Goal: Task Accomplishment & Management: Manage account settings

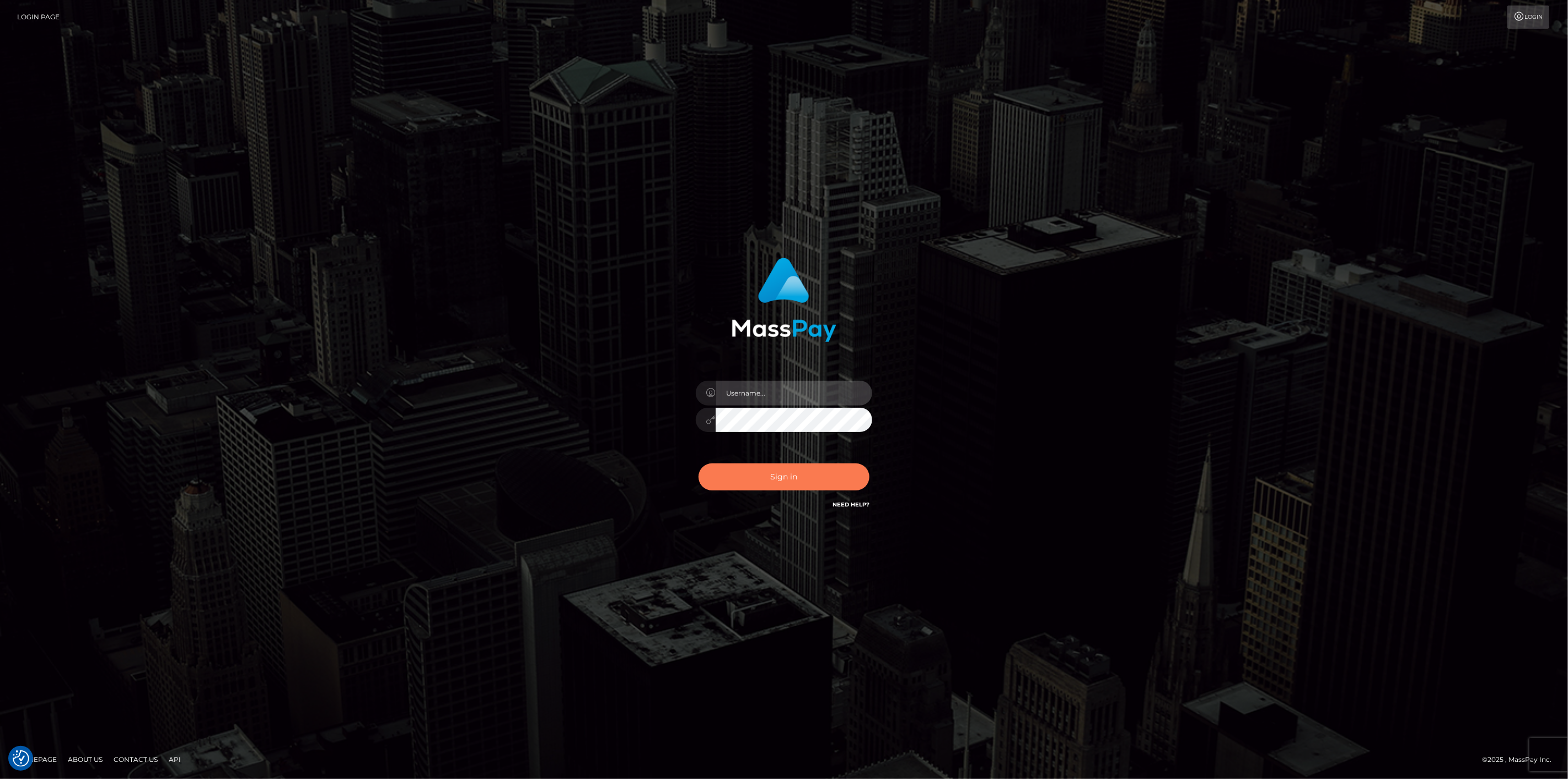
type input "scott.cm"
click at [760, 473] on button "Sign in" at bounding box center [784, 477] width 171 height 27
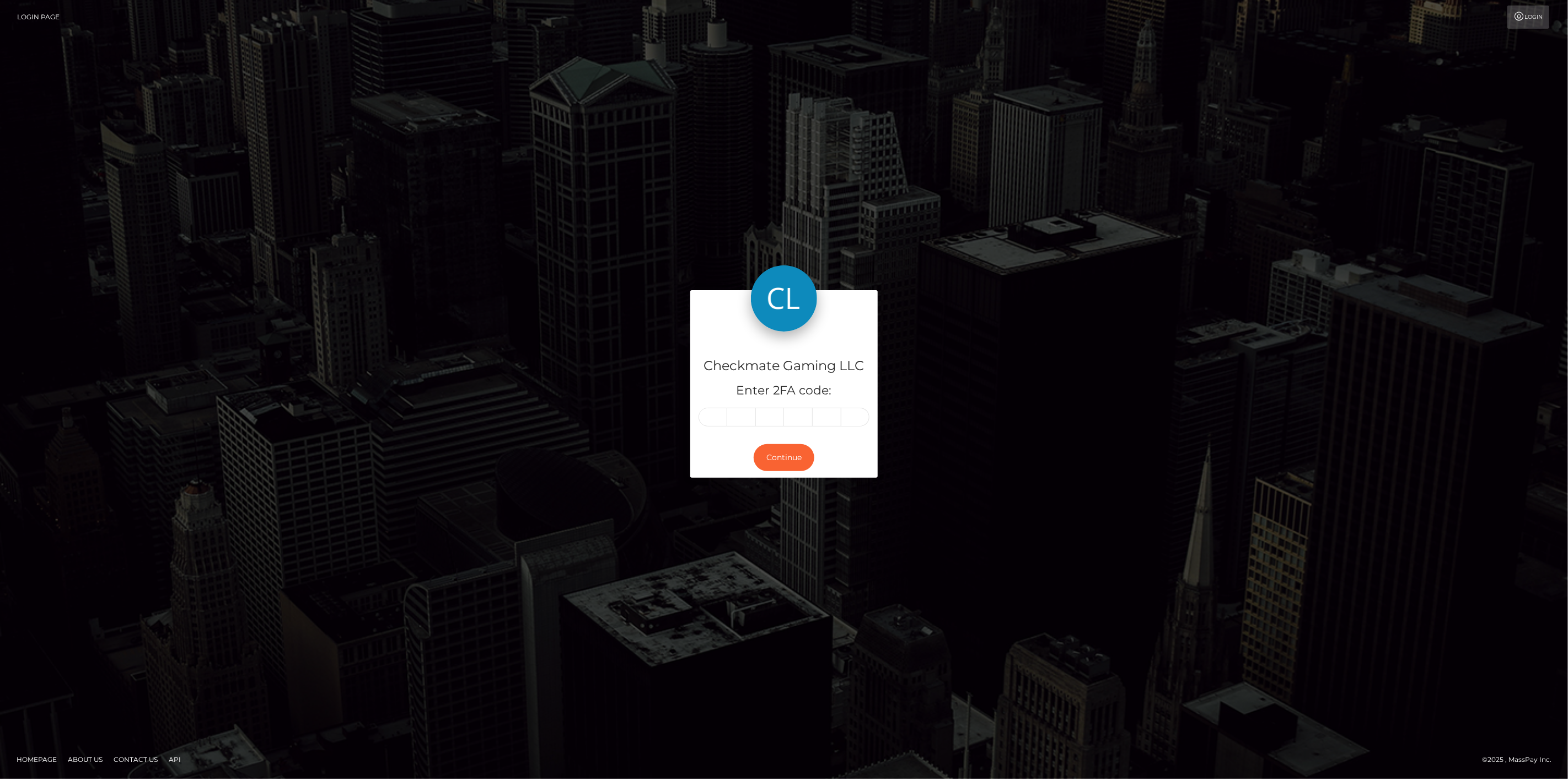
click at [717, 414] on input "text" at bounding box center [713, 417] width 29 height 19
type input "2"
type input "4"
type input "9"
type input "7"
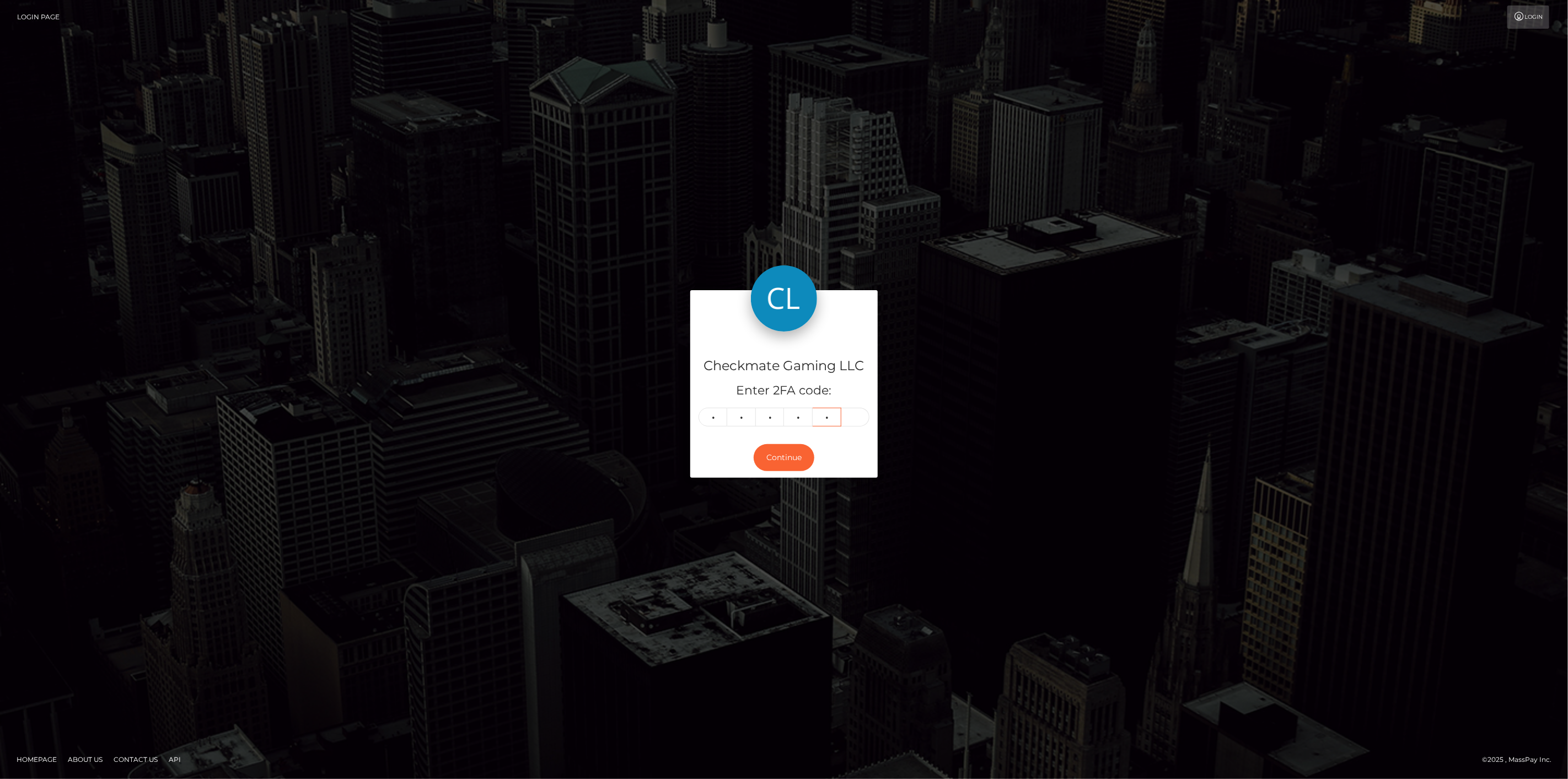
type input "7"
type input "6"
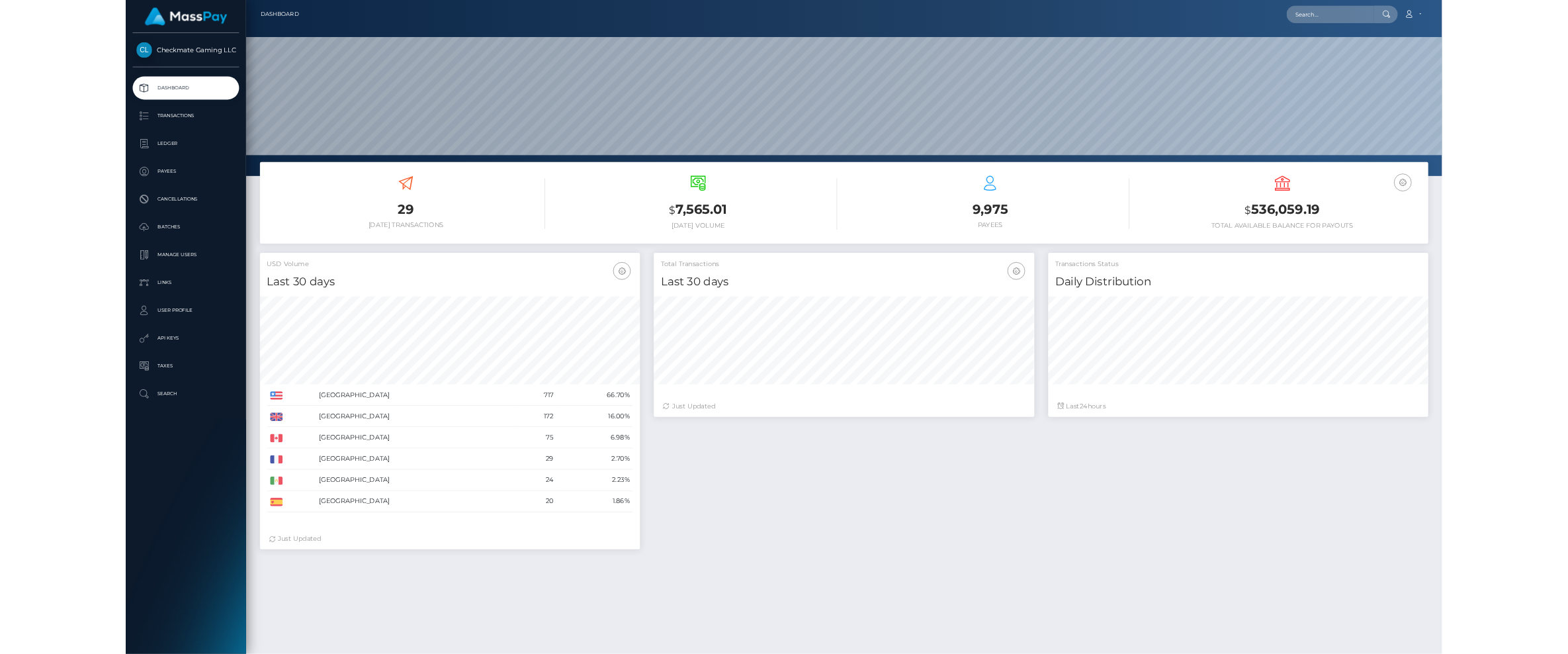
scroll to position [235, 544]
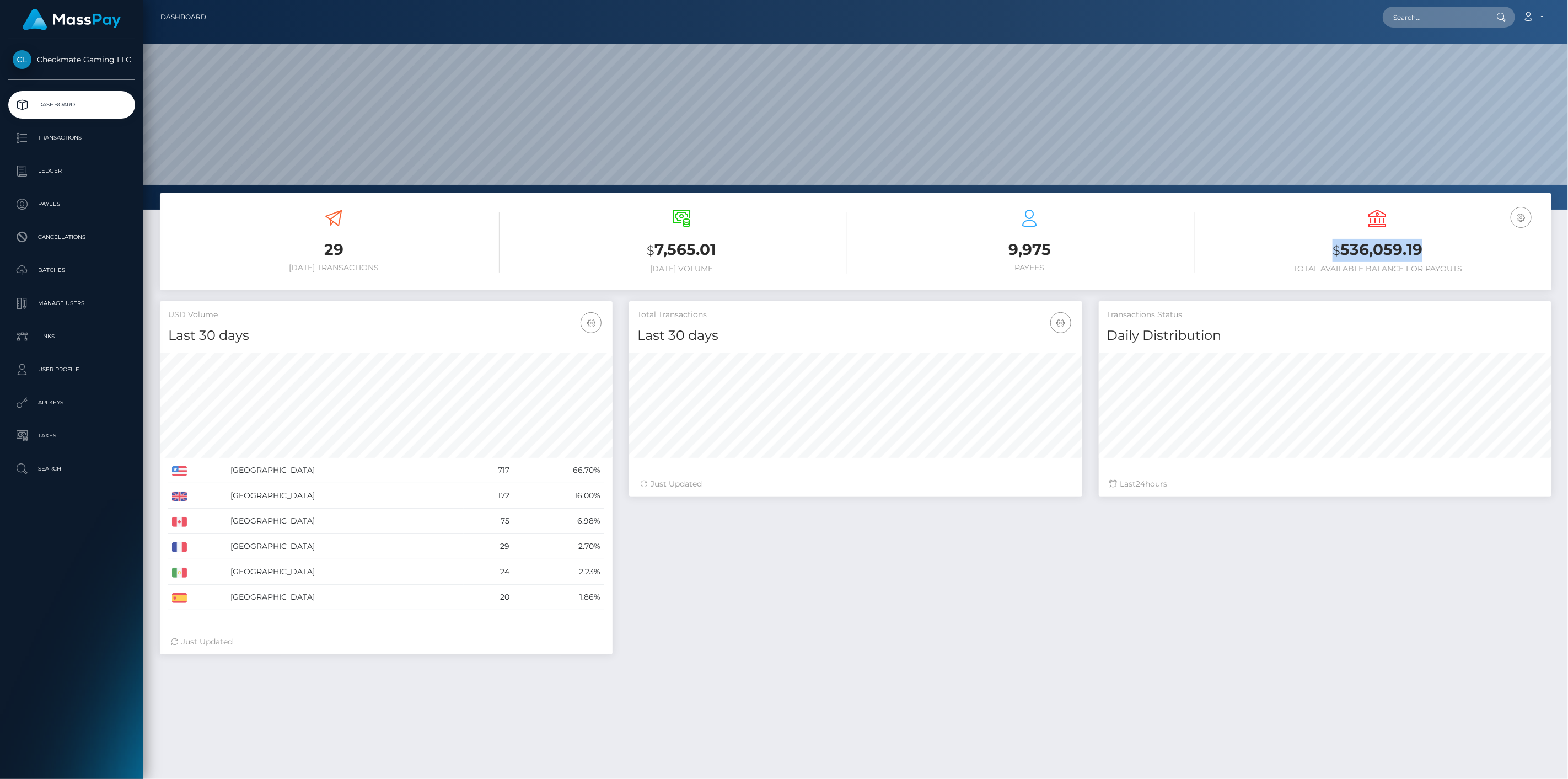
drag, startPoint x: 1426, startPoint y: 245, endPoint x: 1330, endPoint y: 245, distance: 96.0
click at [1330, 245] on h3 "$ 536,059.19" at bounding box center [1377, 250] width 331 height 23
copy h3 "$ 536,059.19"
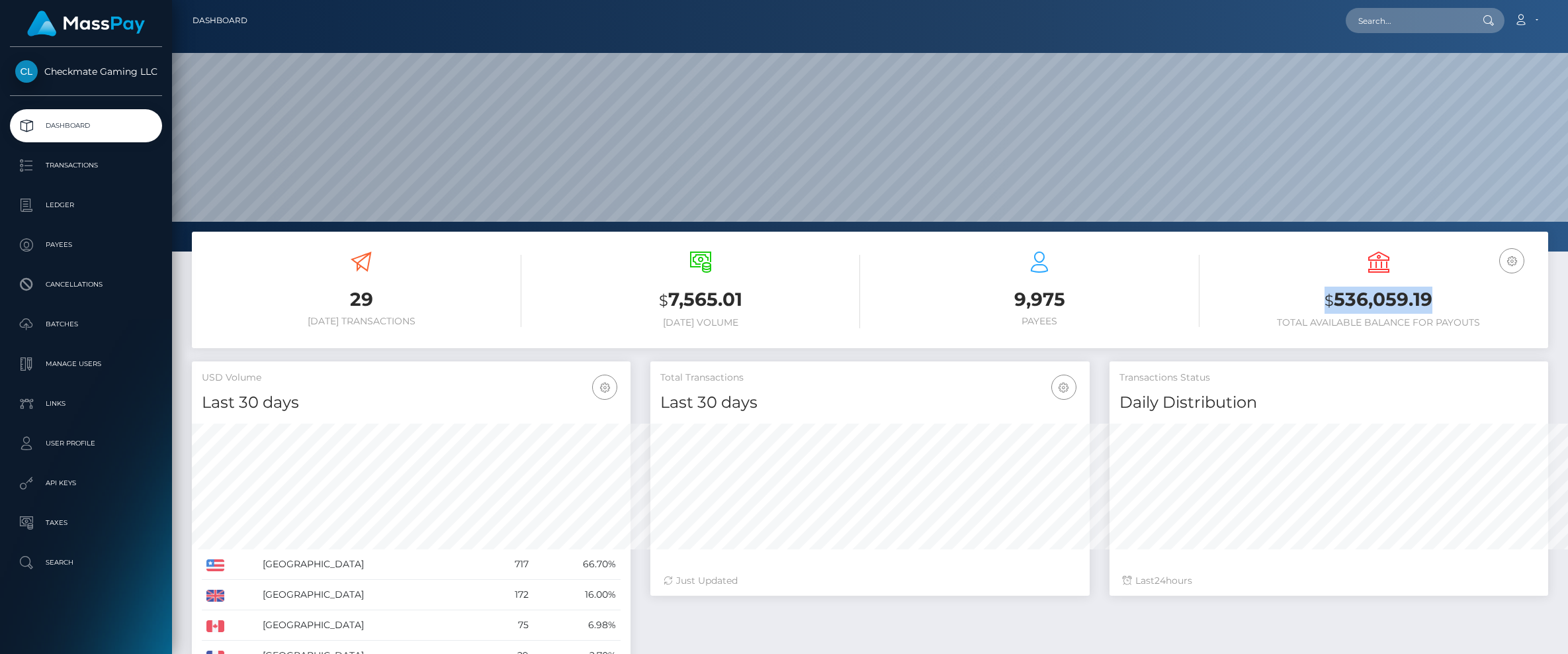
scroll to position [661582, 661008]
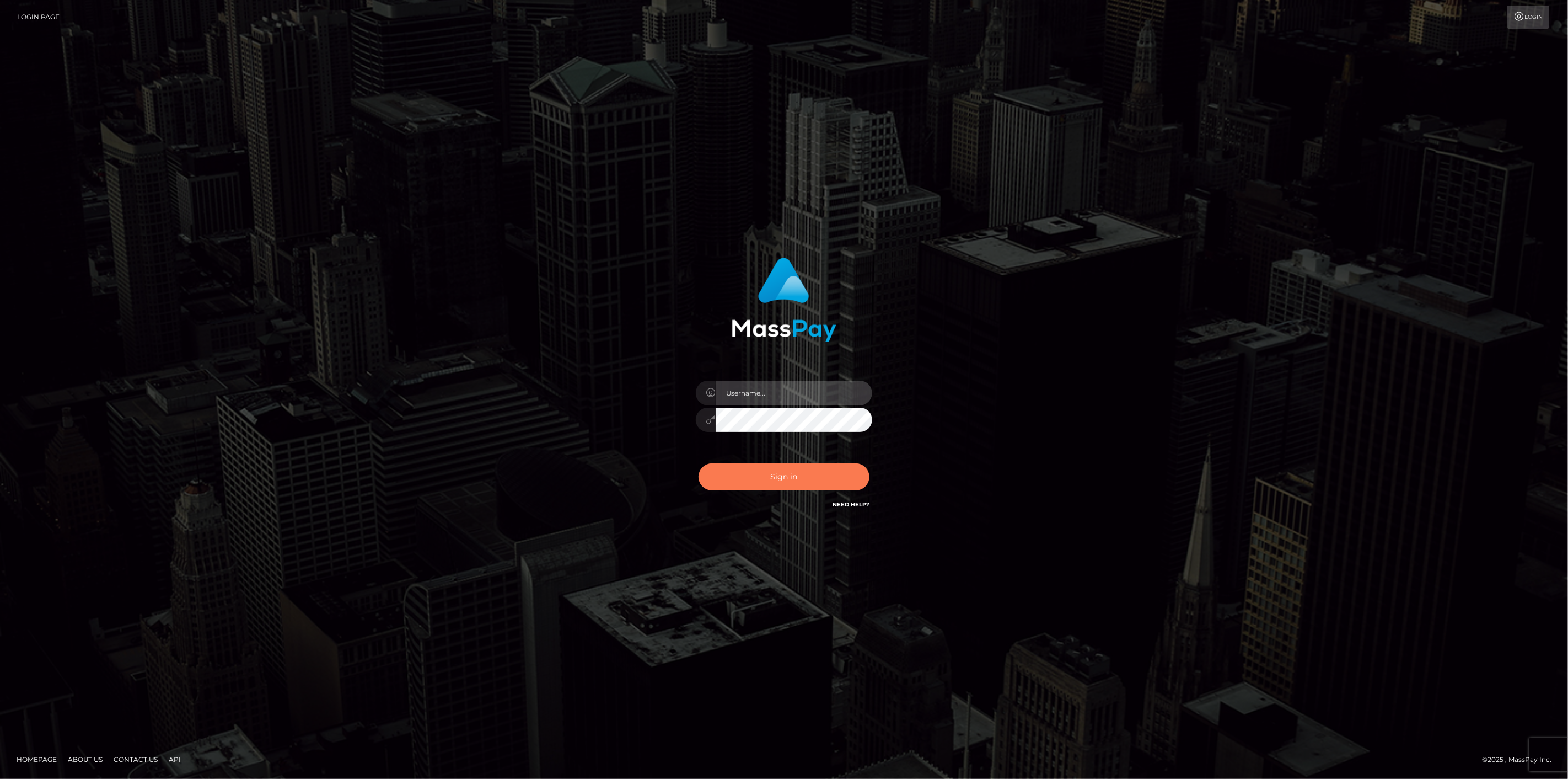
type input "[DOMAIN_NAME]"
click at [761, 489] on div "Sign in Need Help?" at bounding box center [784, 481] width 193 height 49
click at [767, 479] on button "Sign in" at bounding box center [784, 477] width 171 height 27
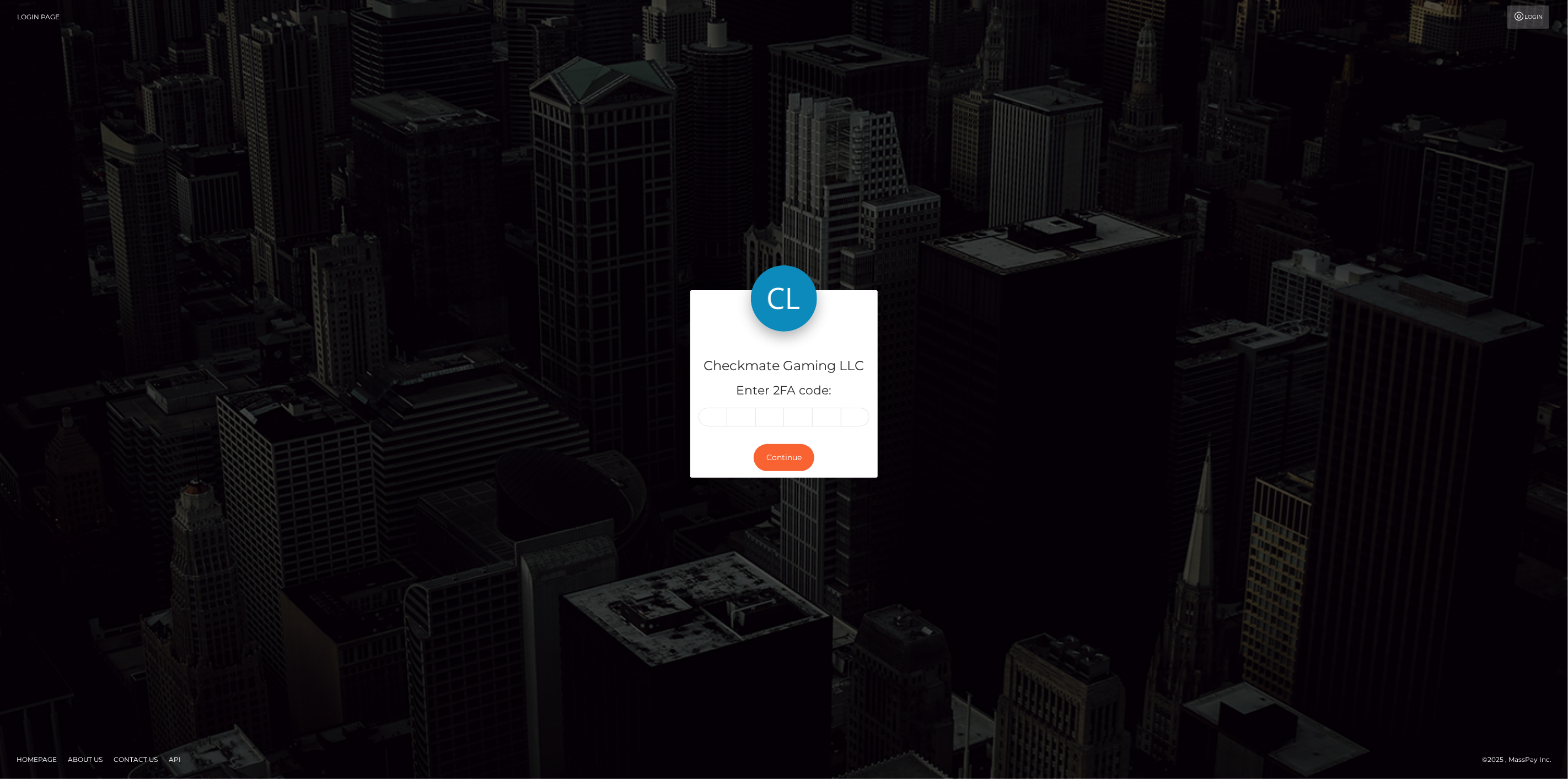
click at [718, 420] on input "text" at bounding box center [713, 417] width 29 height 19
type input "1"
type input "3"
type input "0"
type input "8"
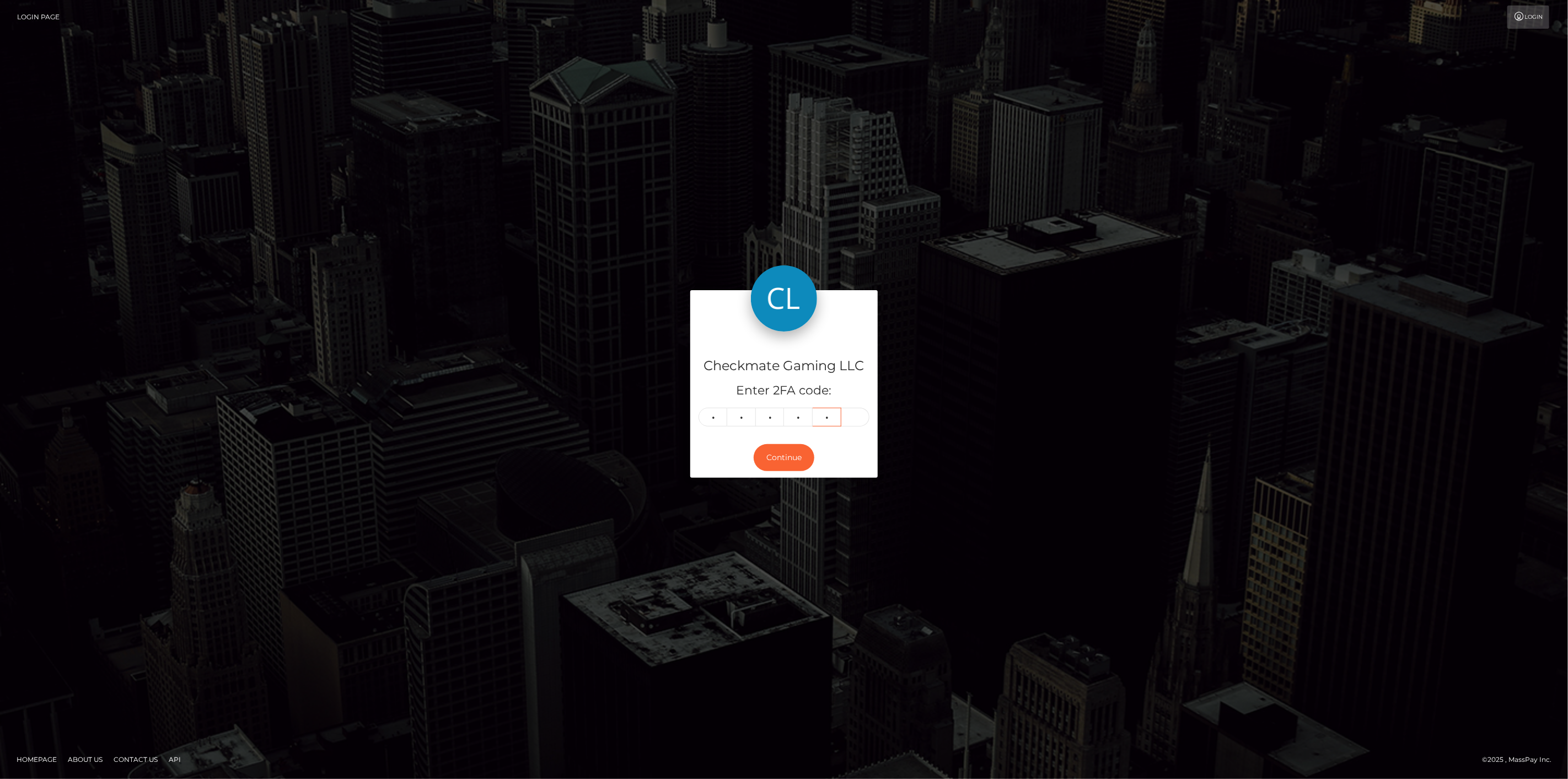
type input "9"
type input "4"
click at [774, 457] on button "Continue" at bounding box center [784, 457] width 60 height 27
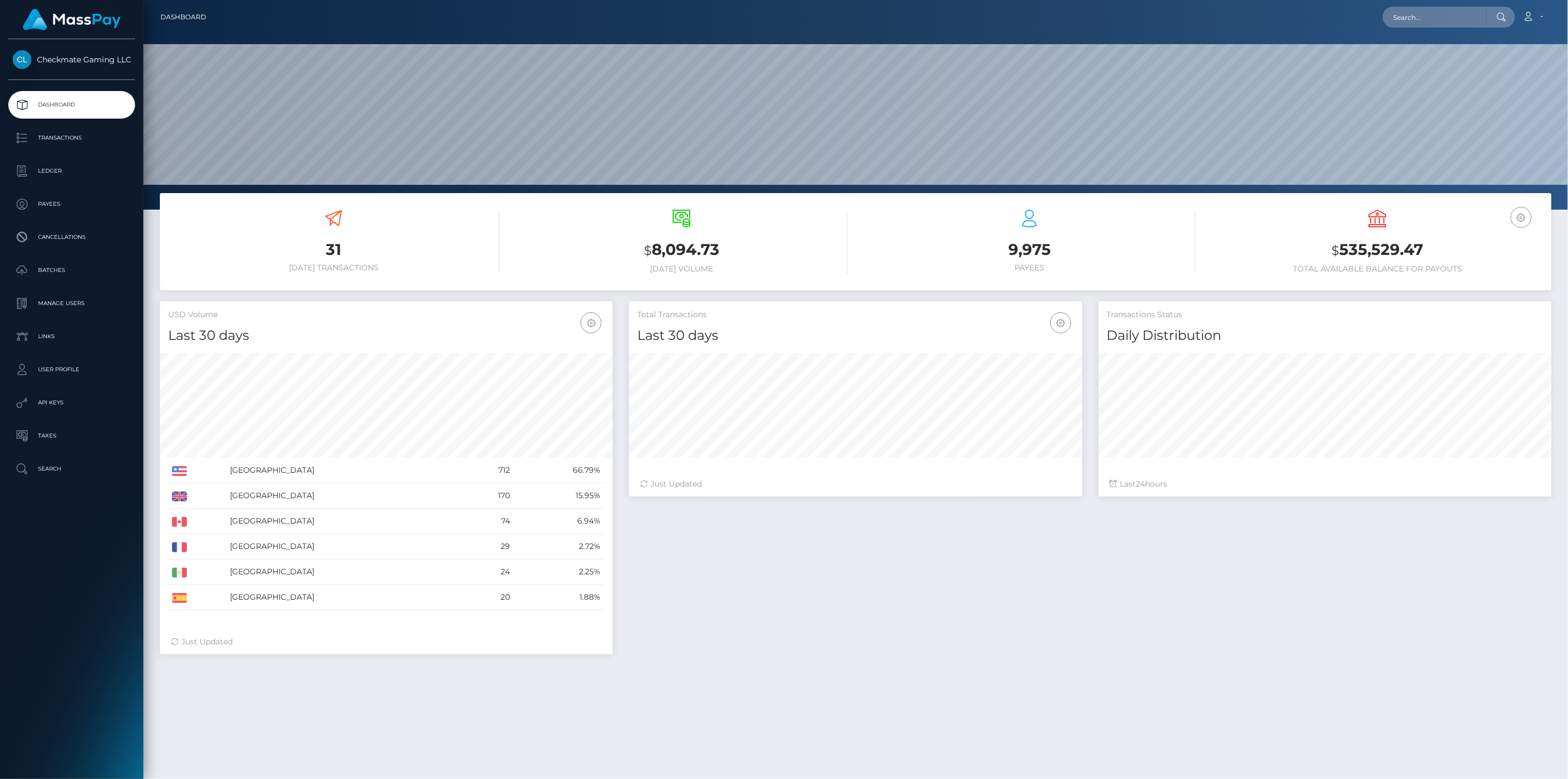
scroll to position [196, 453]
click at [63, 203] on p "Payees" at bounding box center [72, 204] width 118 height 17
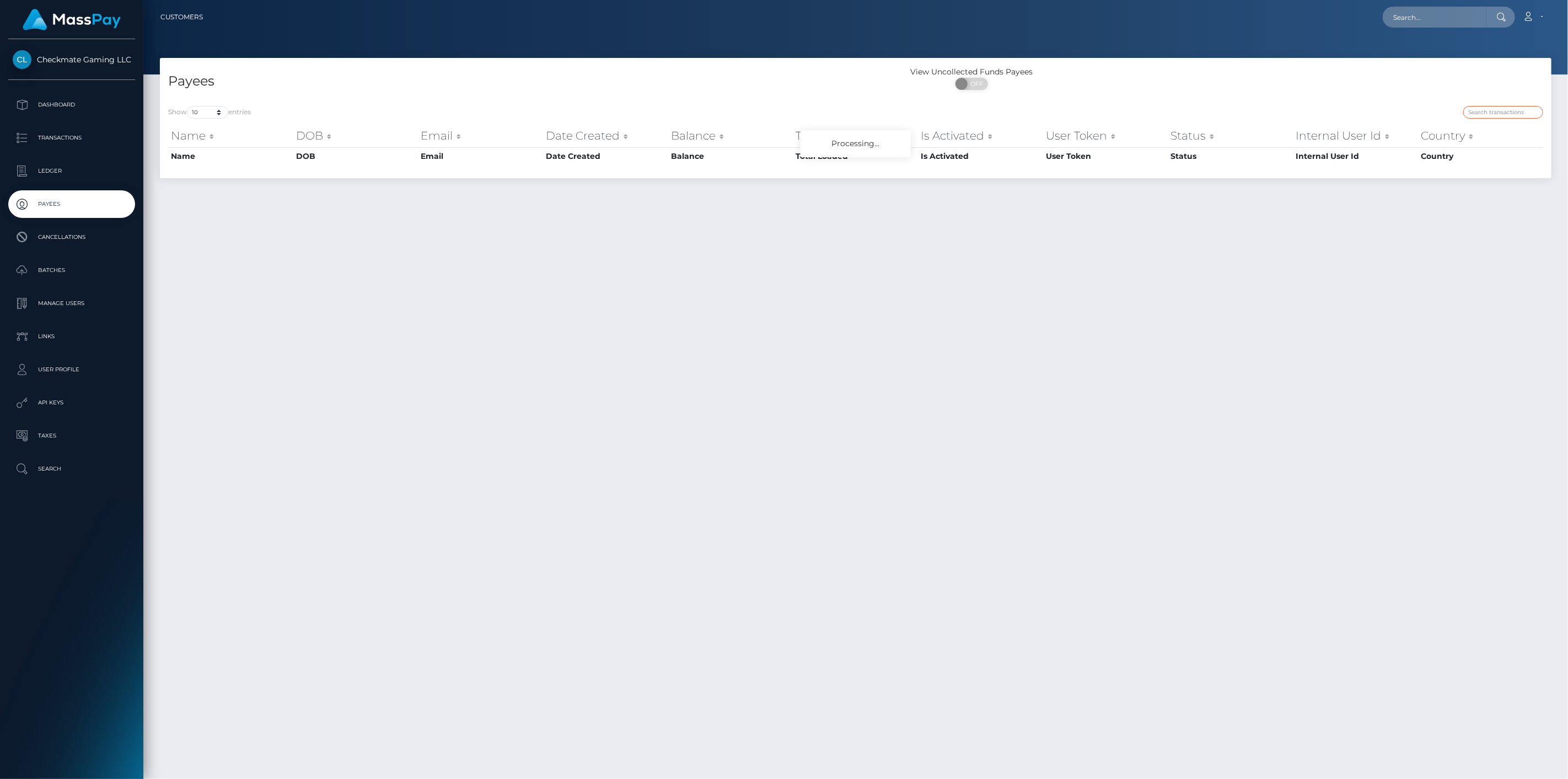
click at [1497, 109] on input "search" at bounding box center [1503, 112] width 80 height 13
paste input "1215419"
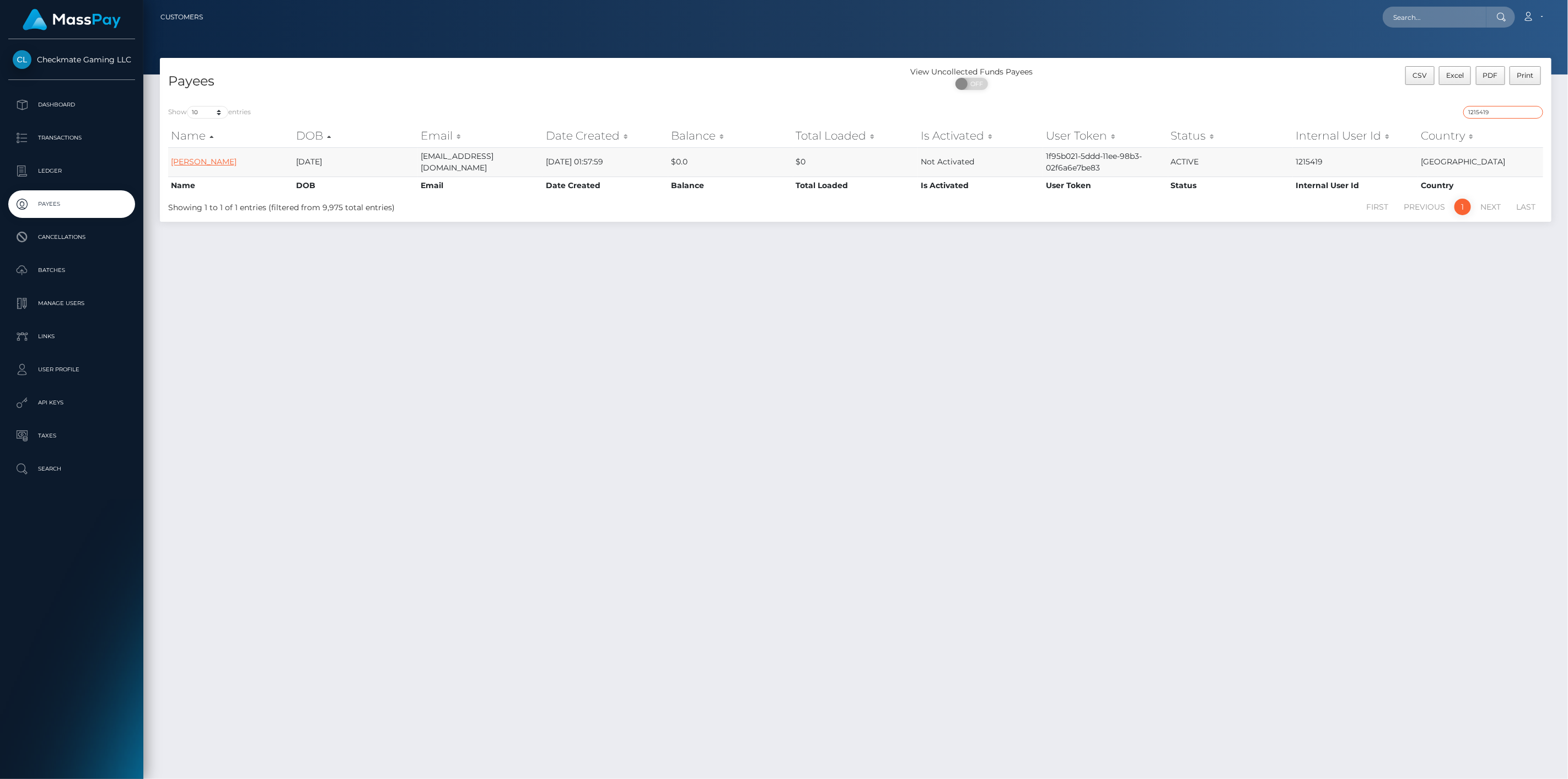
type input "1215419"
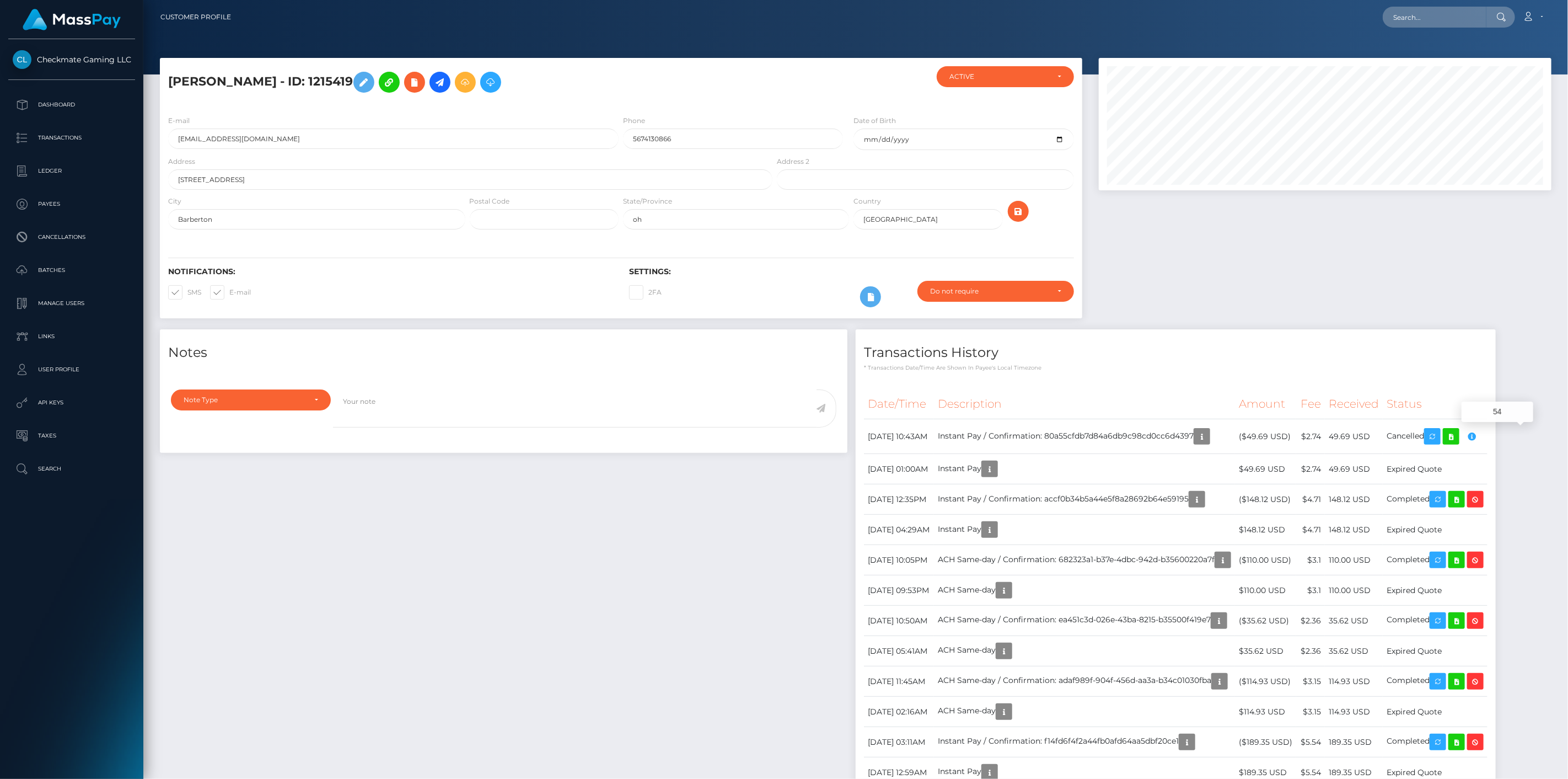
scroll to position [132, 453]
